Goal: Navigation & Orientation: Find specific page/section

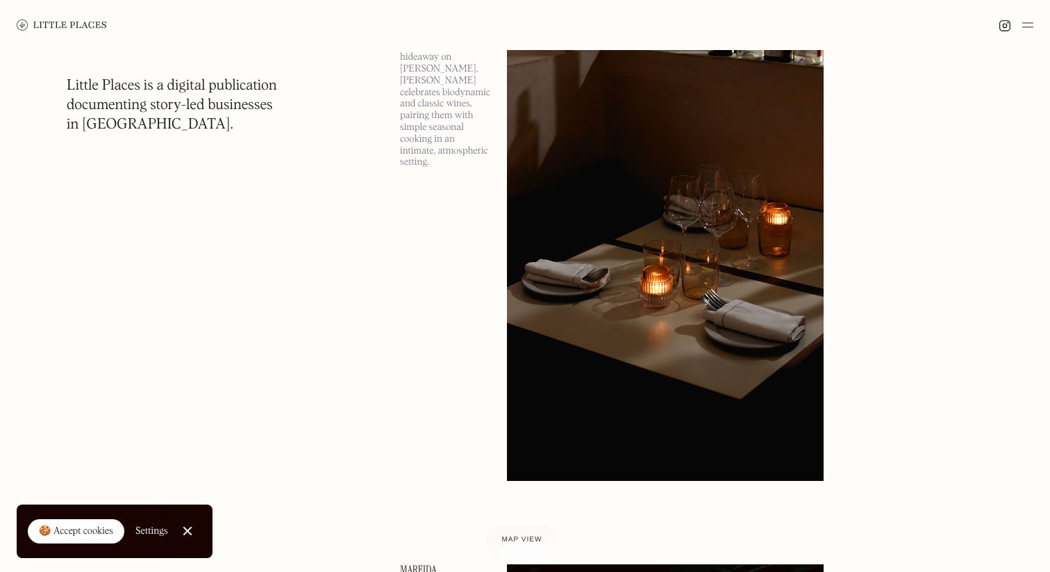
scroll to position [540, 0]
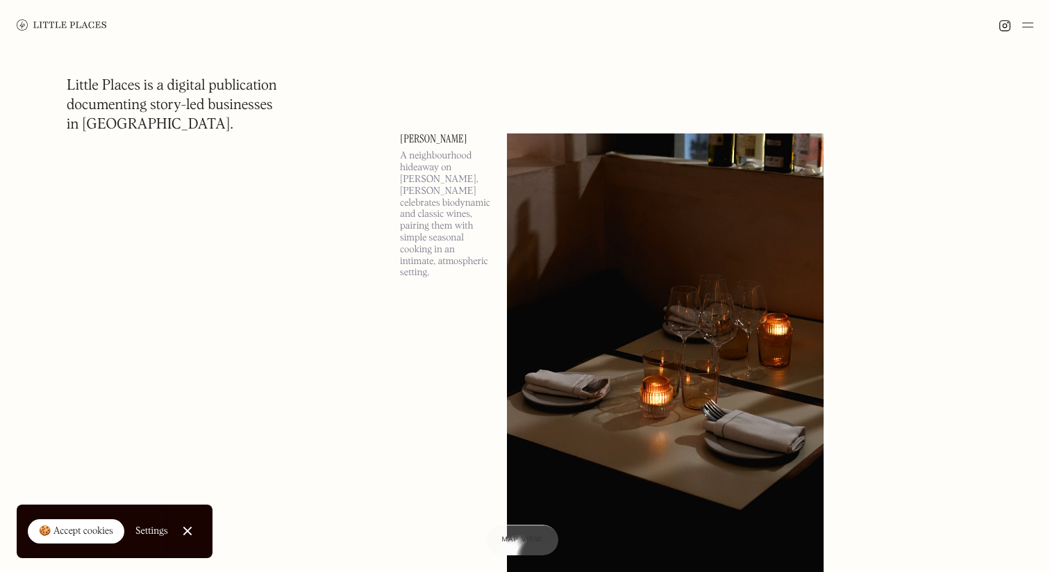
click at [1034, 24] on div at bounding box center [525, 25] width 1050 height 50
click at [1027, 26] on img at bounding box center [1028, 25] width 11 height 17
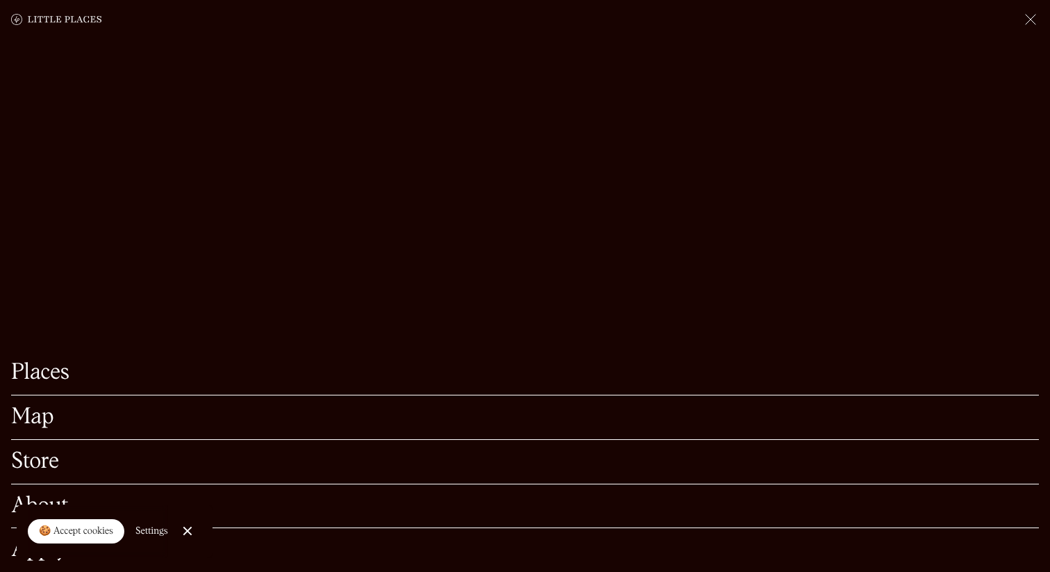
scroll to position [981, 0]
click at [35, 418] on link "Map" at bounding box center [525, 417] width 1028 height 22
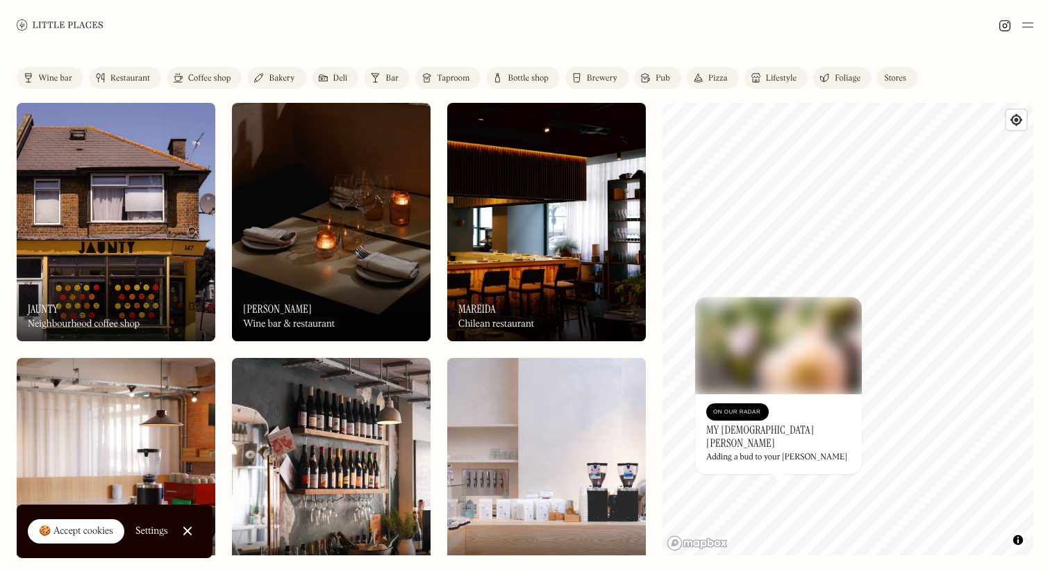
click at [784, 330] on img at bounding box center [778, 345] width 167 height 97
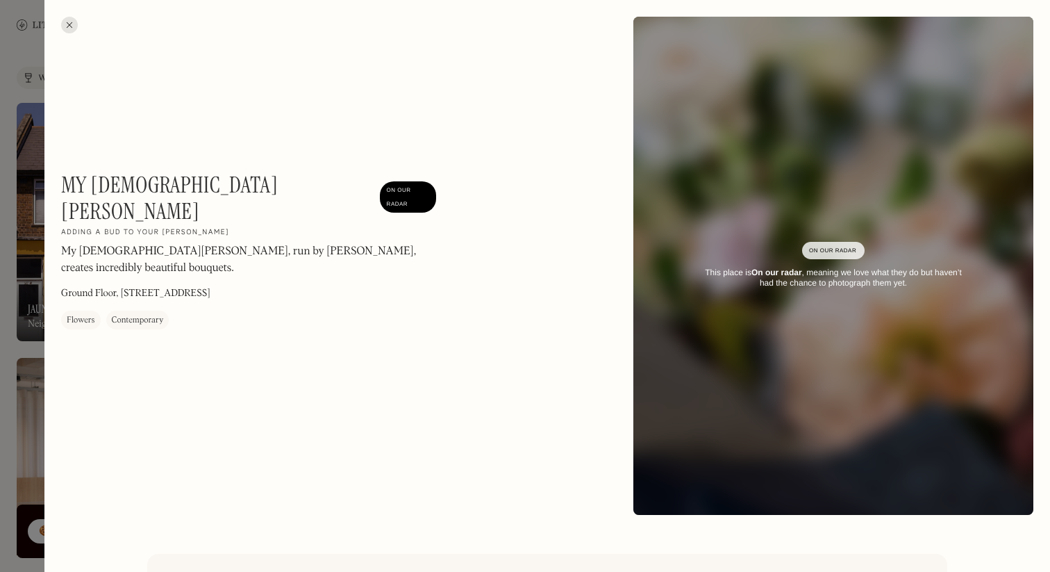
click at [6, 299] on div at bounding box center [525, 286] width 1050 height 572
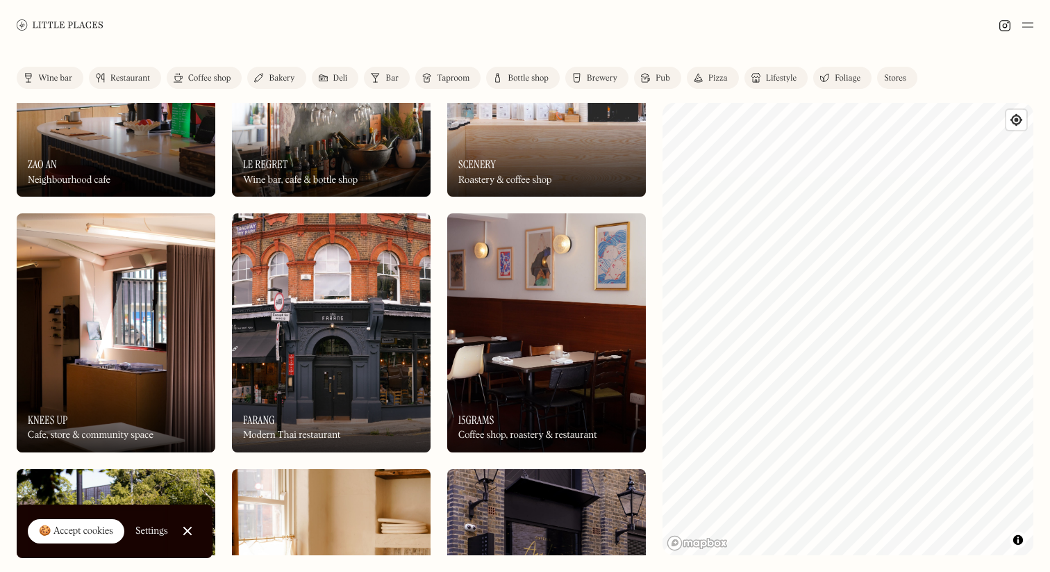
scroll to position [320, 0]
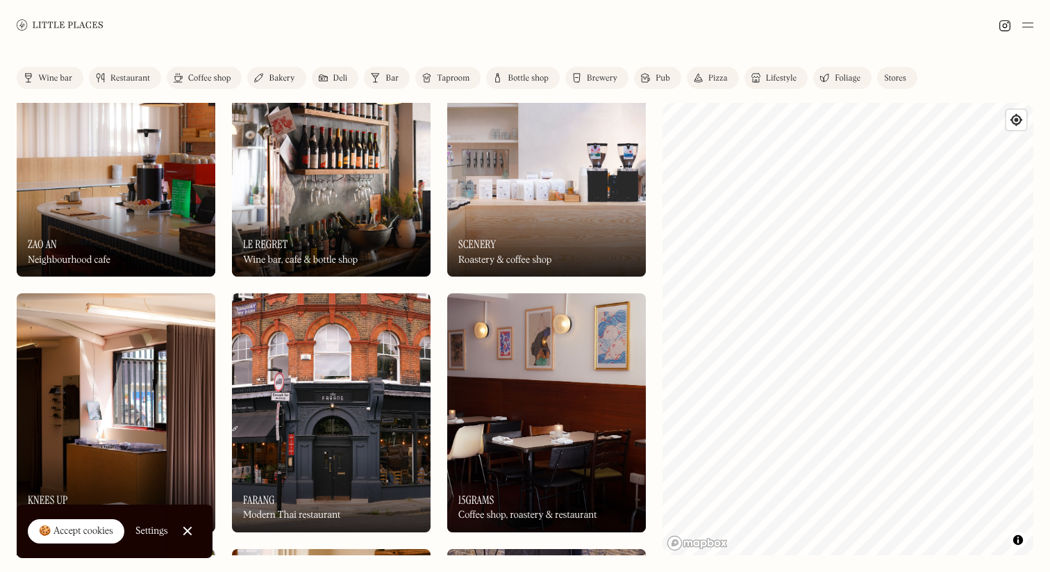
click at [547, 208] on div "On Our Radar Scenery Roastery & coffee shop" at bounding box center [546, 238] width 199 height 76
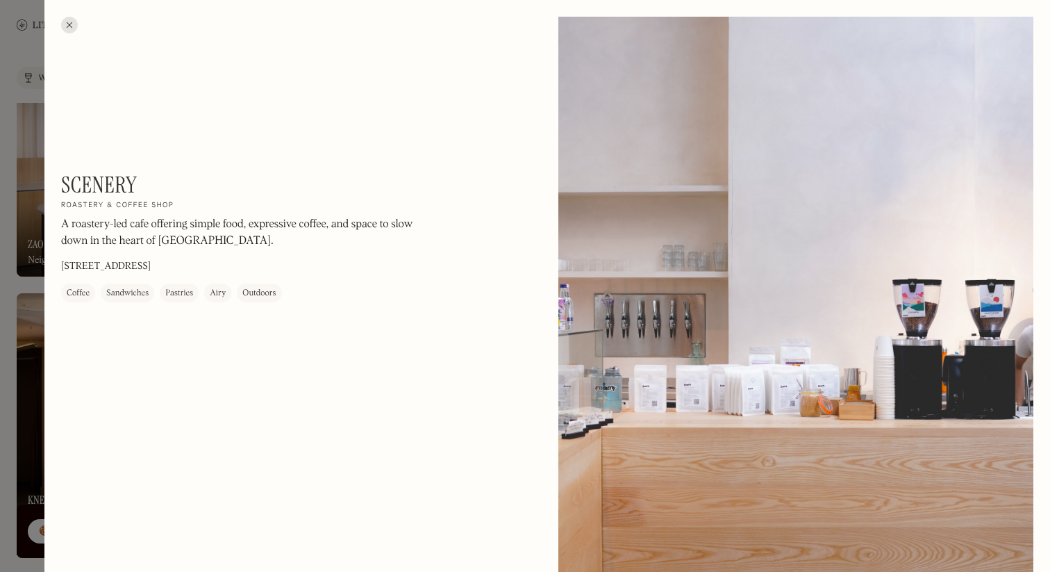
click at [17, 297] on div at bounding box center [525, 286] width 1050 height 572
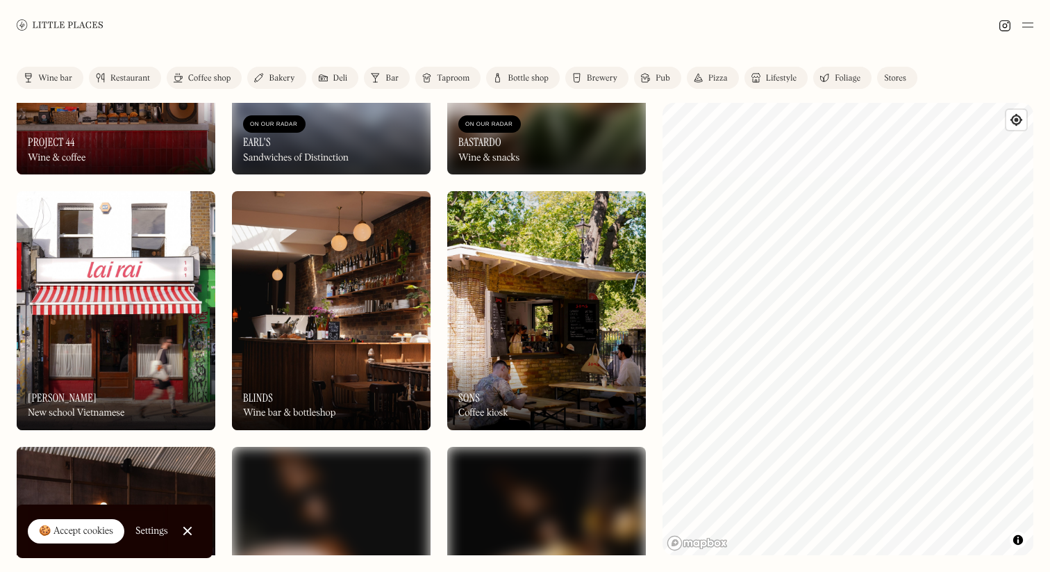
scroll to position [1765, 0]
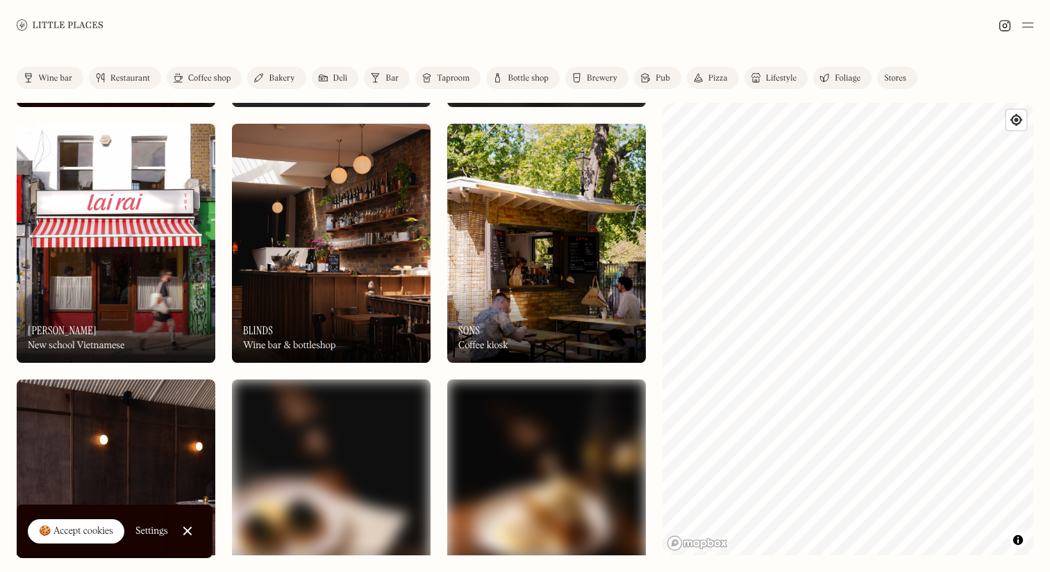
click at [513, 261] on img at bounding box center [546, 243] width 199 height 238
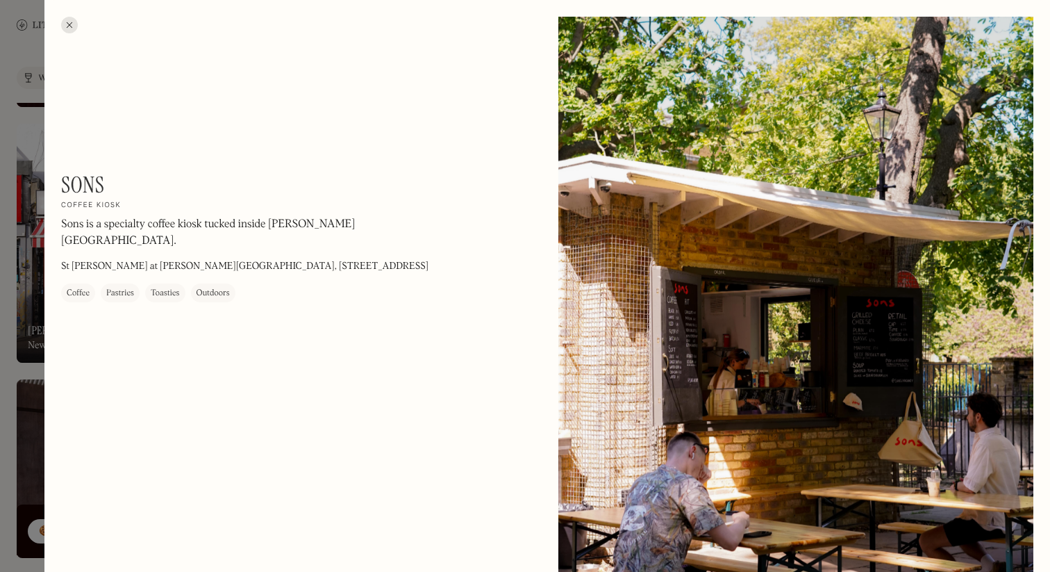
click at [25, 311] on div at bounding box center [525, 286] width 1050 height 572
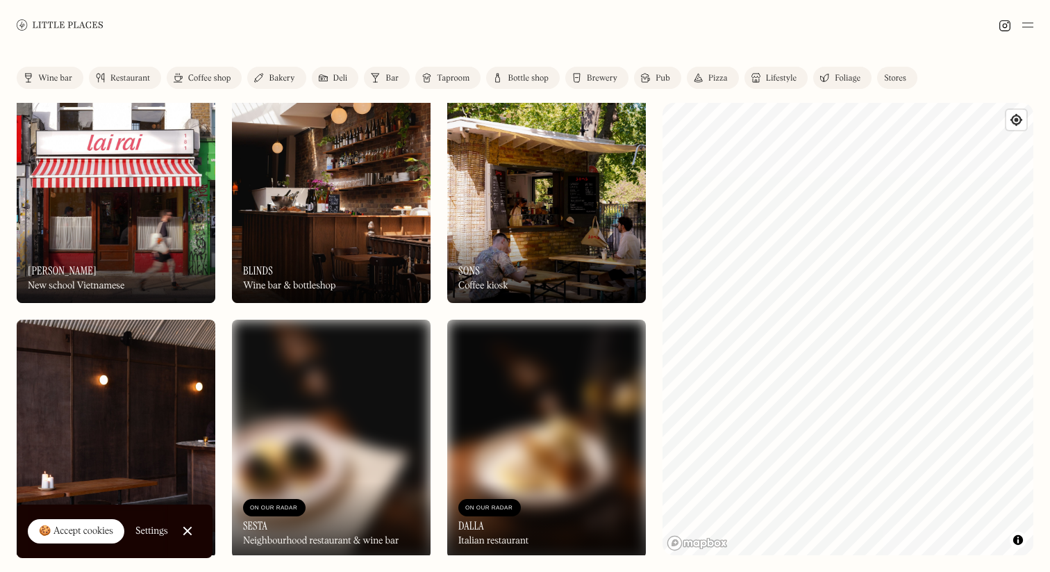
scroll to position [1833, 0]
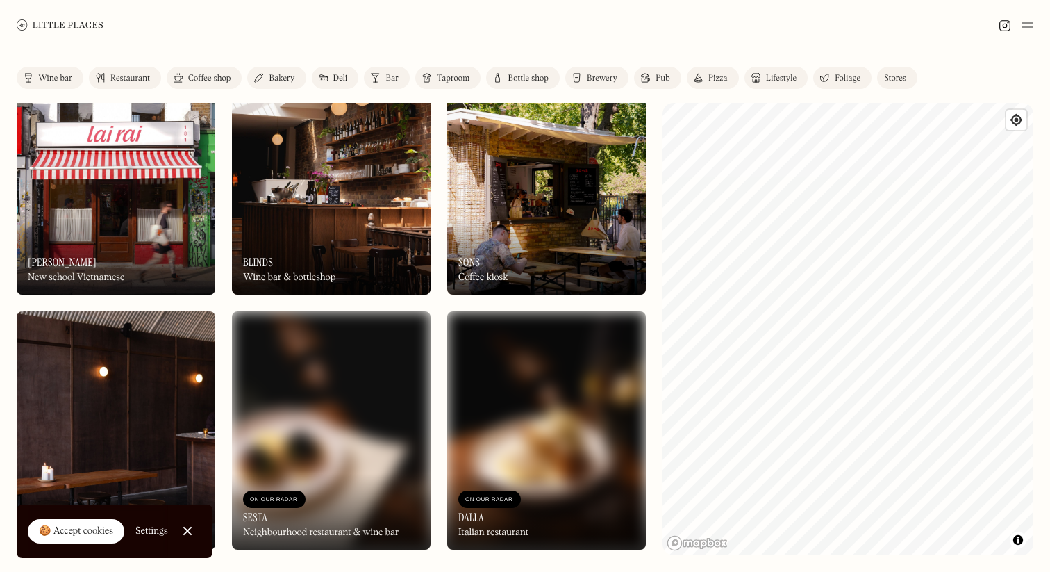
click at [110, 197] on img at bounding box center [116, 175] width 199 height 238
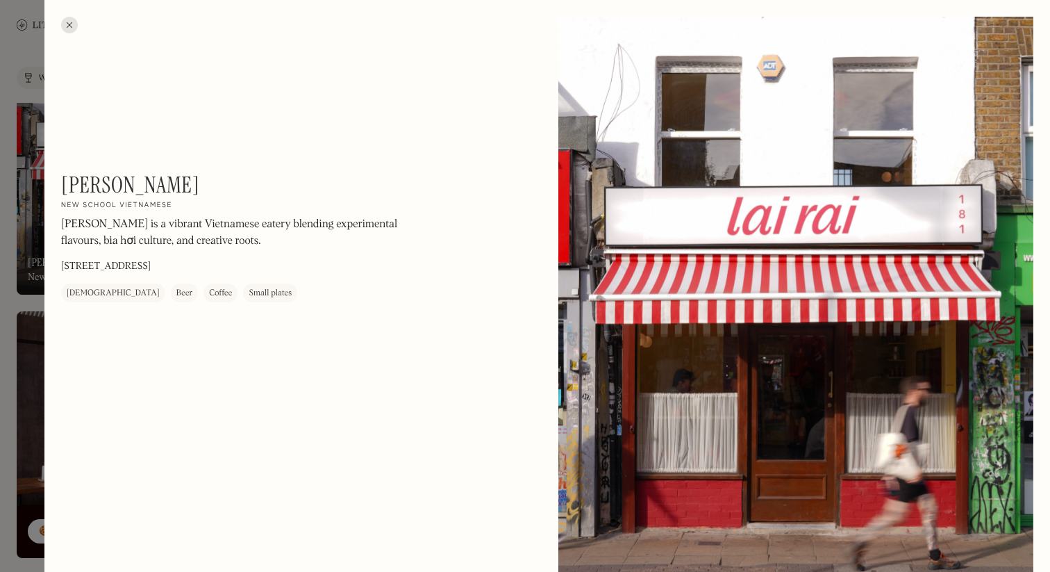
click at [15, 252] on div at bounding box center [525, 286] width 1050 height 572
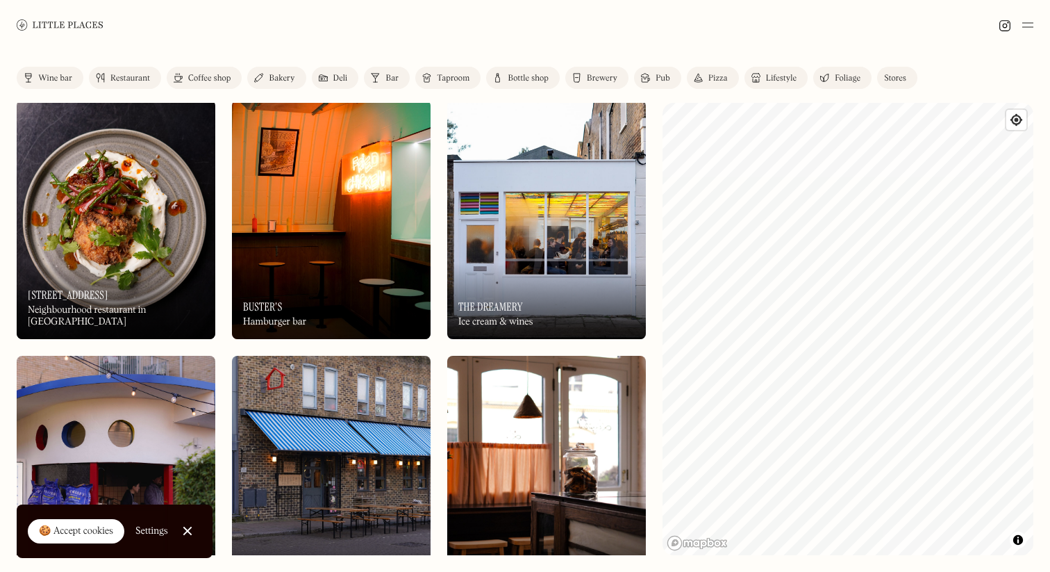
scroll to position [3318, 0]
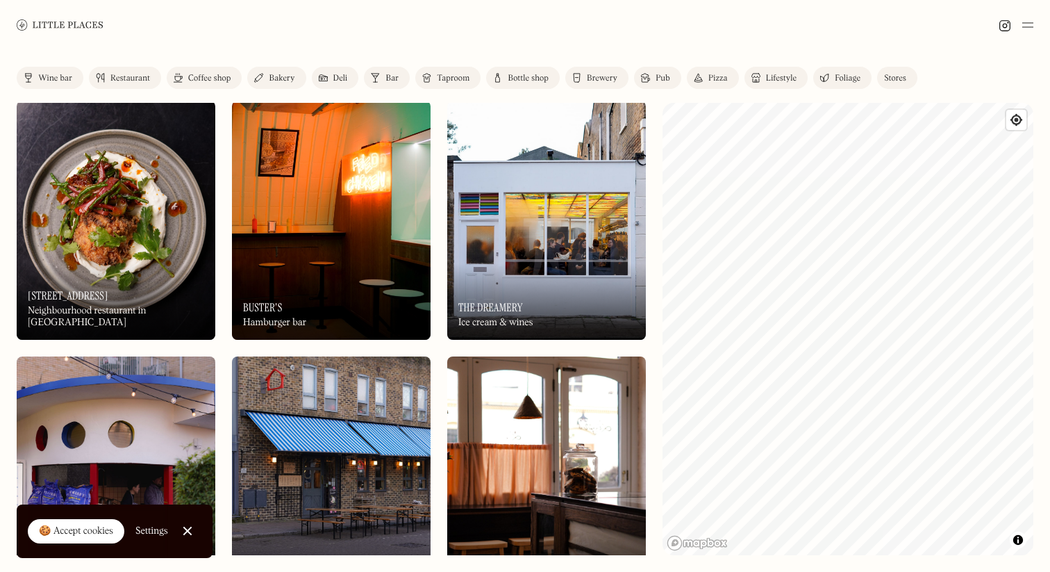
click at [281, 229] on img at bounding box center [331, 220] width 199 height 238
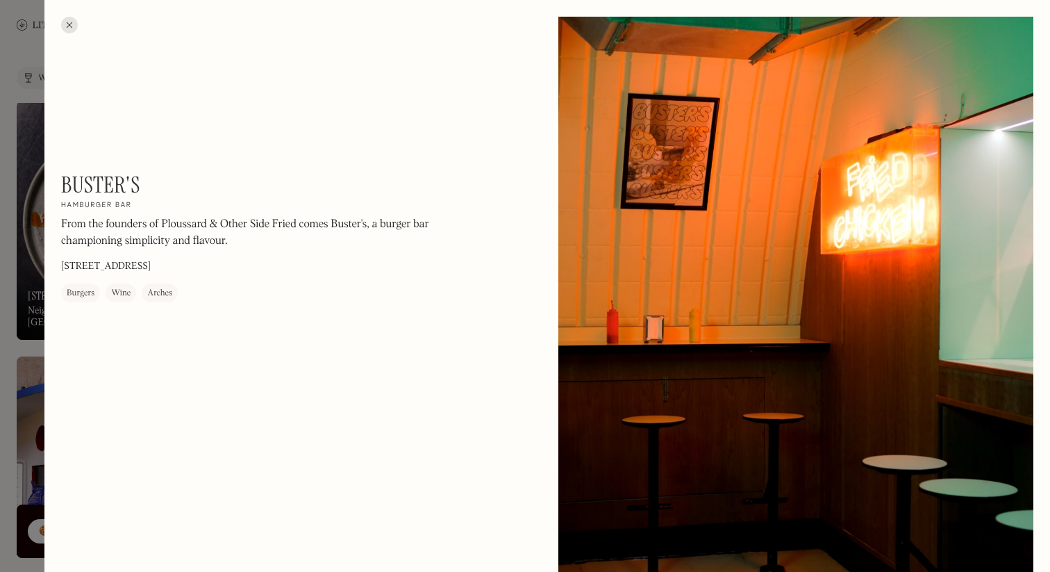
click at [32, 262] on div at bounding box center [525, 286] width 1050 height 572
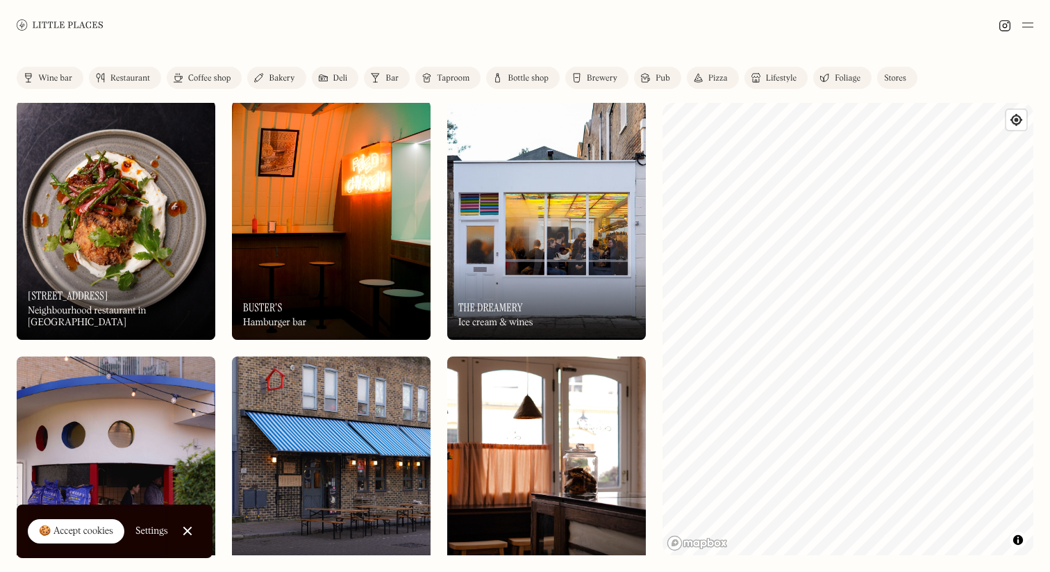
click at [884, 24] on div at bounding box center [525, 25] width 1050 height 50
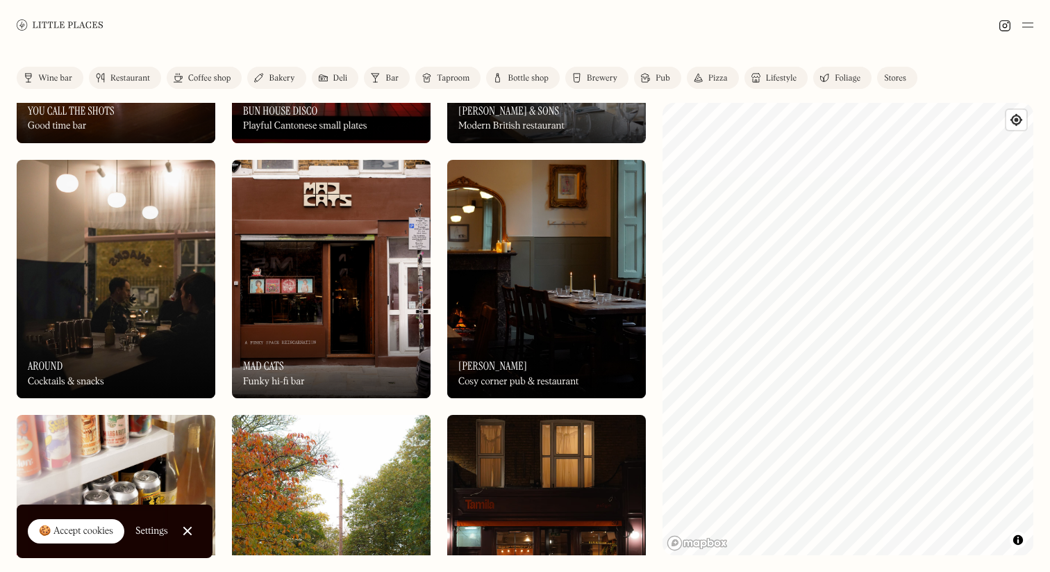
scroll to position [4327, 0]
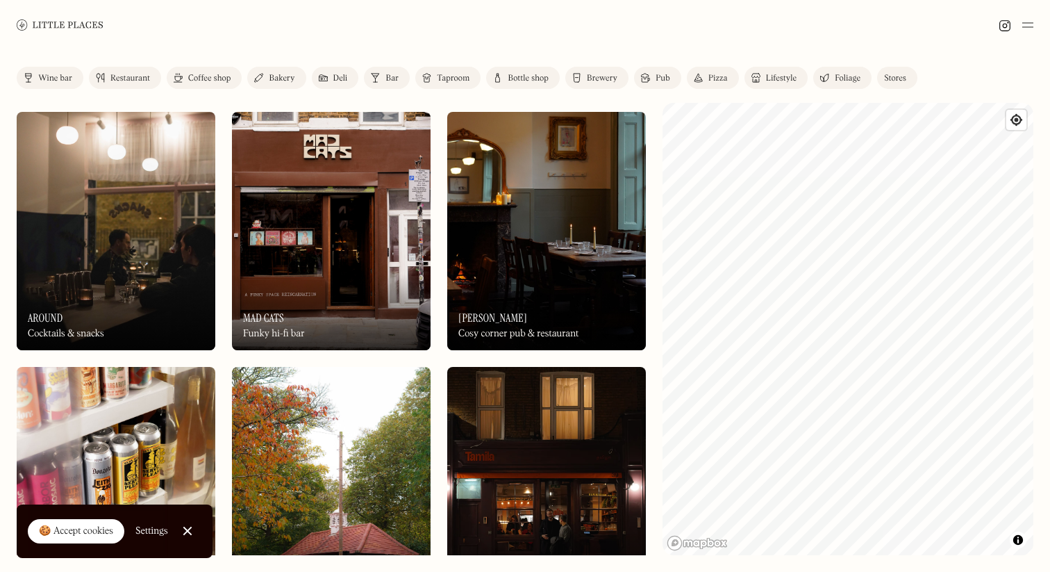
click at [374, 273] on img at bounding box center [331, 231] width 199 height 238
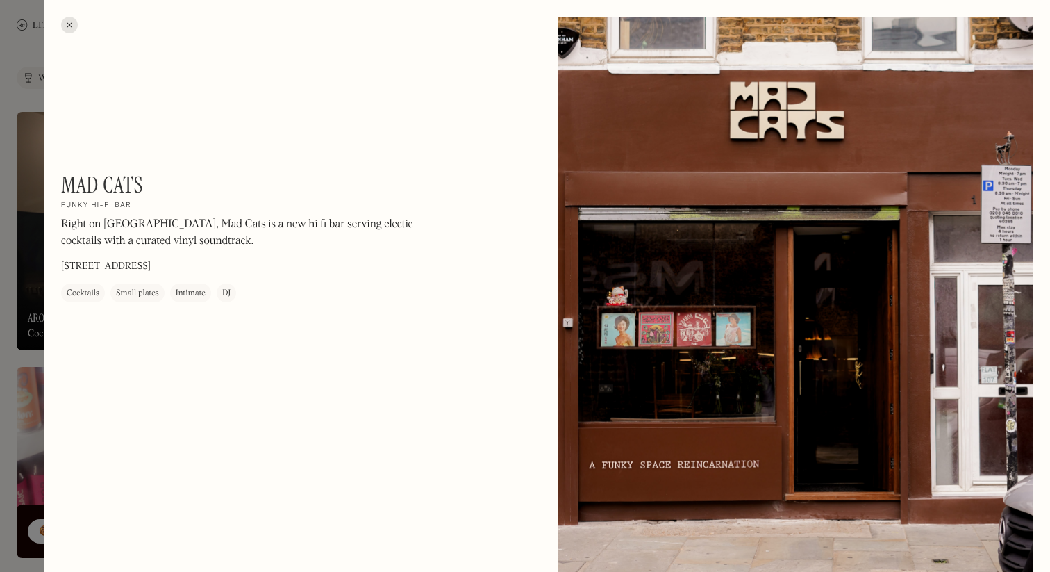
click at [10, 245] on div at bounding box center [525, 286] width 1050 height 572
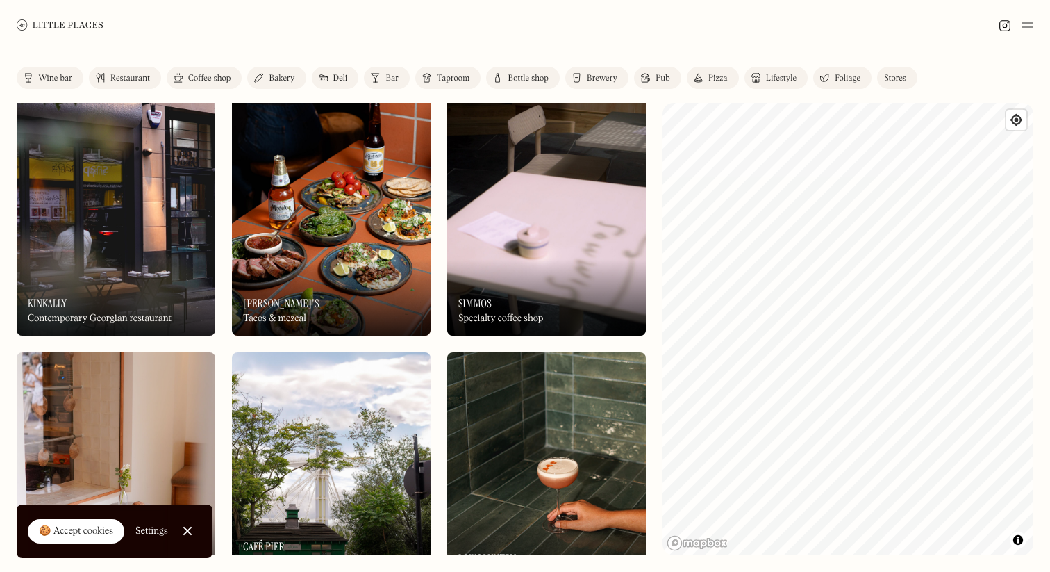
scroll to position [5126, 0]
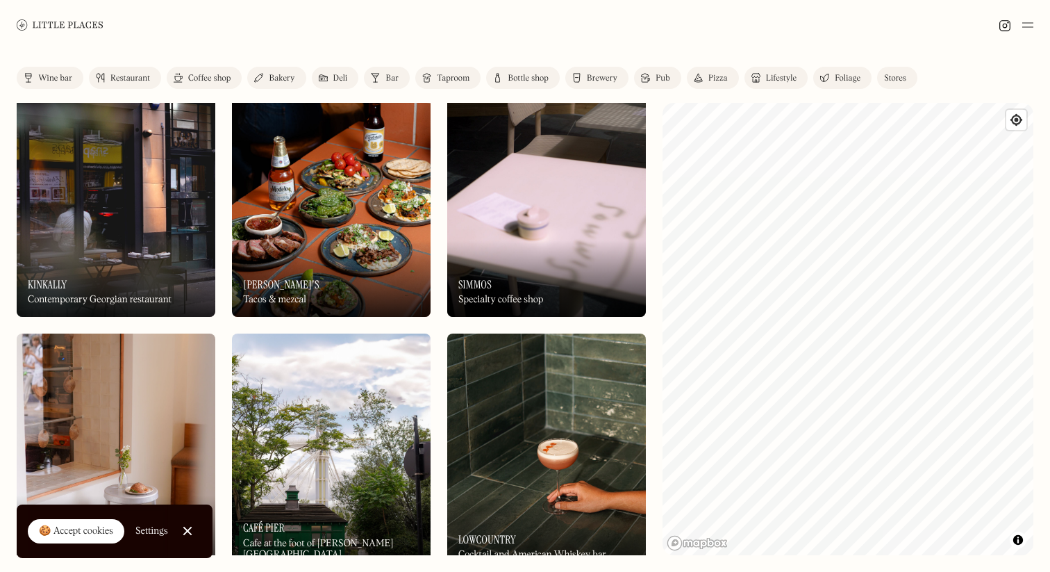
click at [338, 134] on img at bounding box center [331, 198] width 199 height 238
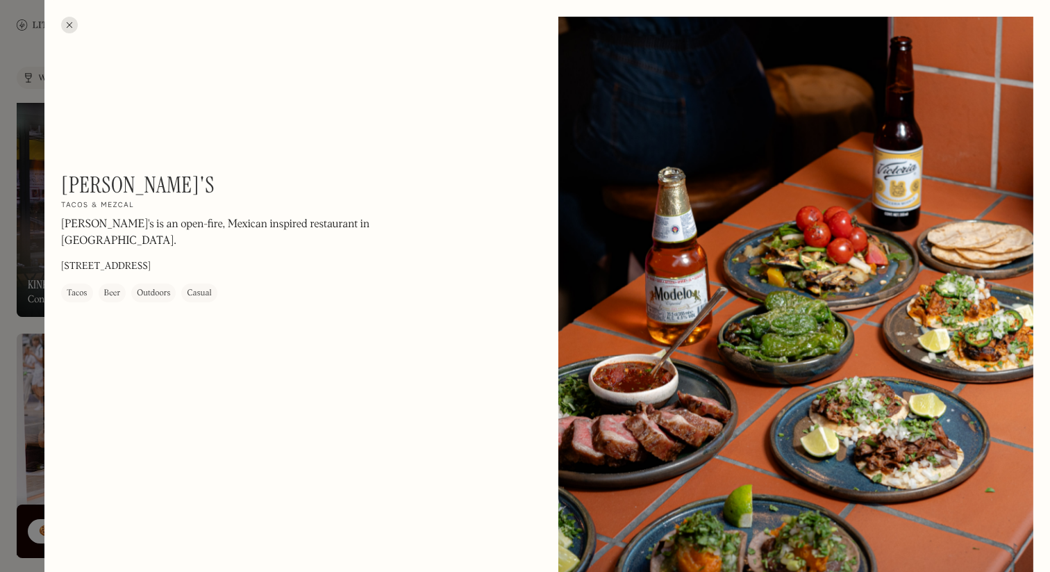
click at [4, 247] on div at bounding box center [525, 286] width 1050 height 572
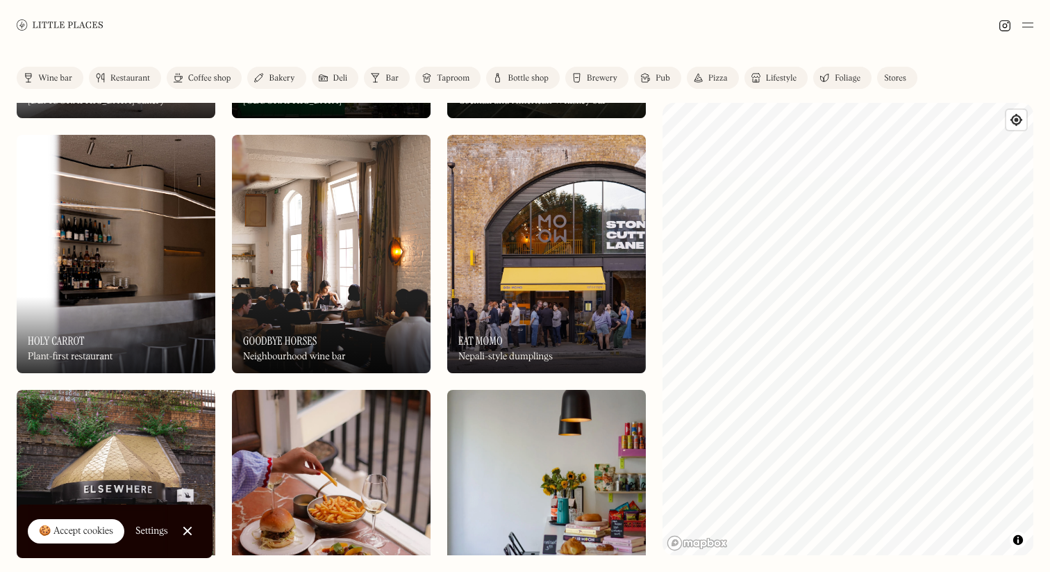
scroll to position [5610, 0]
